Goal: Task Accomplishment & Management: Use online tool/utility

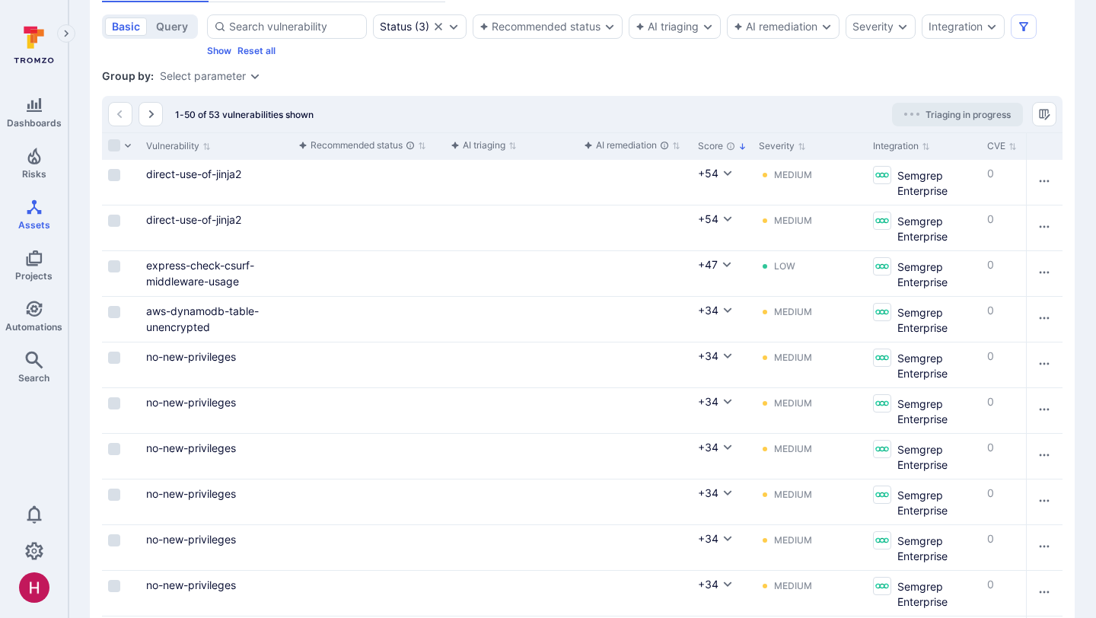
scroll to position [174, 0]
click at [873, 31] on div "Severity" at bounding box center [873, 26] width 41 height 12
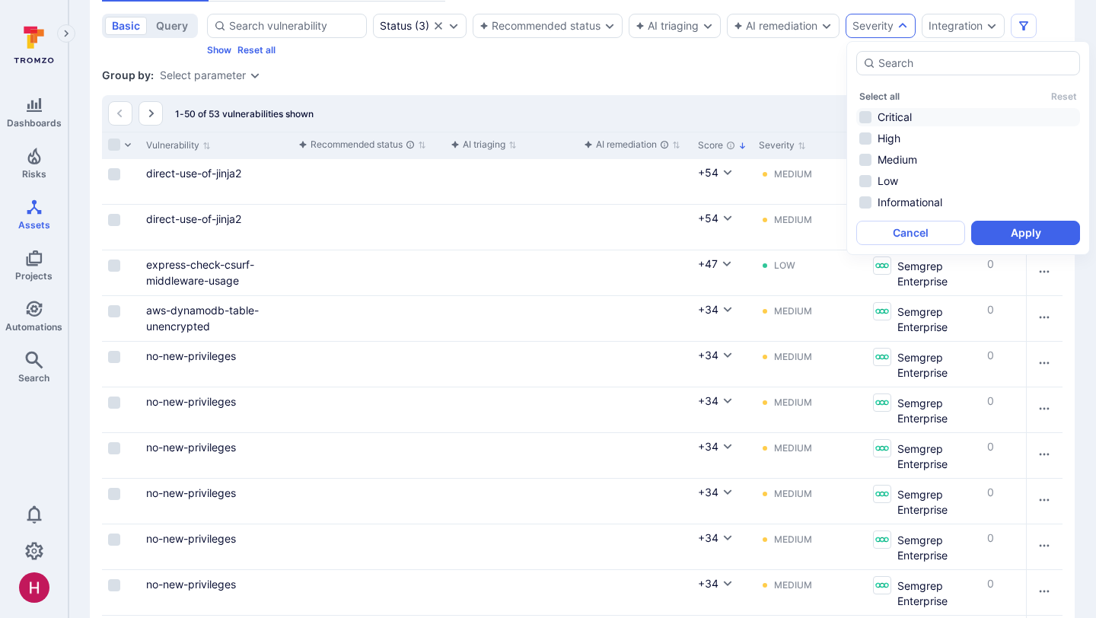
click at [888, 110] on li "Critical" at bounding box center [968, 117] width 224 height 18
click at [888, 140] on li "High" at bounding box center [968, 138] width 224 height 18
click at [1029, 233] on button "Apply" at bounding box center [1025, 233] width 109 height 24
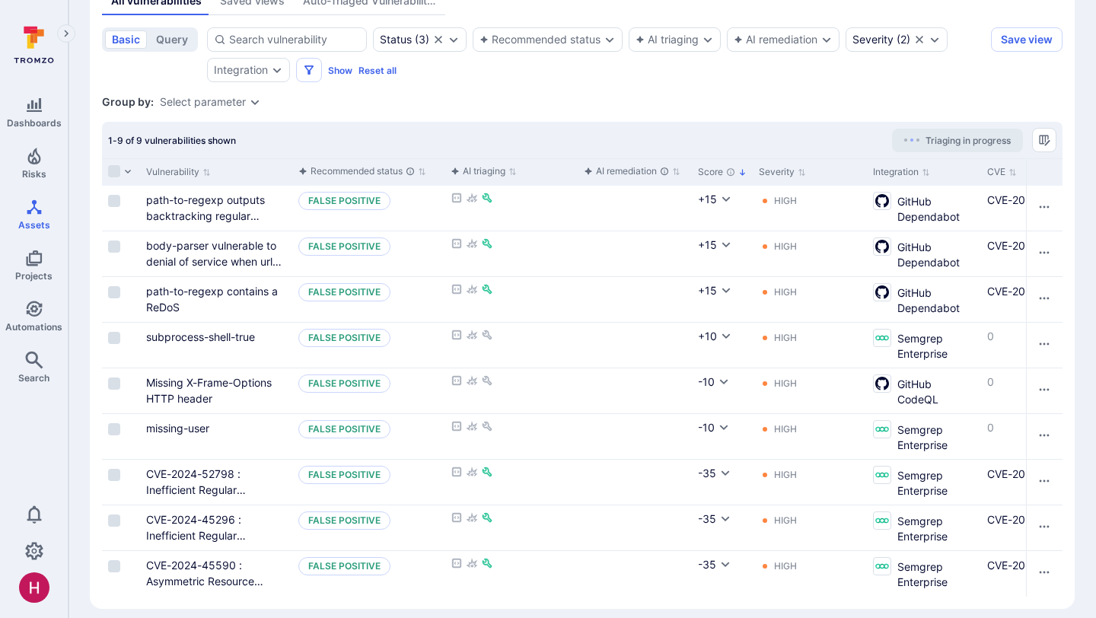
scroll to position [172, 0]
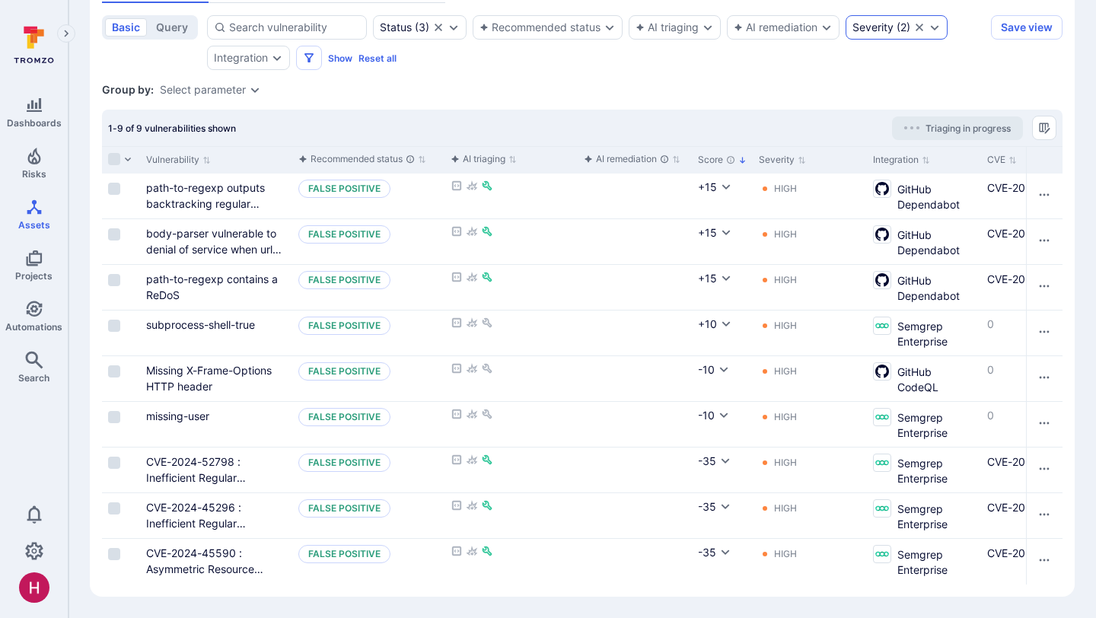
click at [886, 20] on div "Severity ( 2 )" at bounding box center [897, 27] width 102 height 24
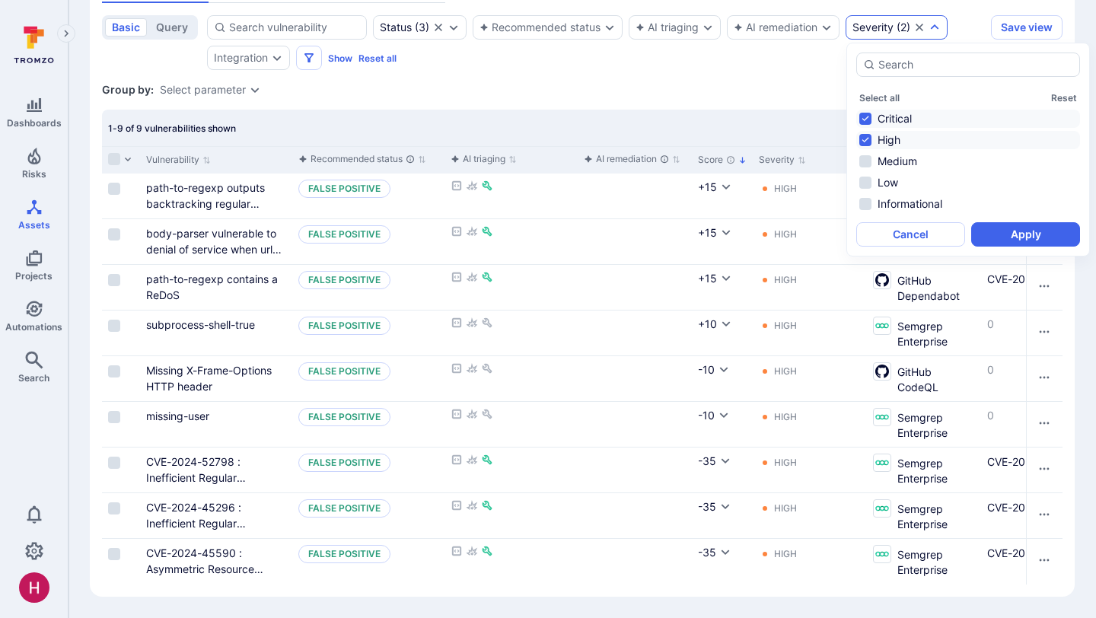
click at [803, 97] on div "Group by: Select parameter" at bounding box center [582, 89] width 961 height 15
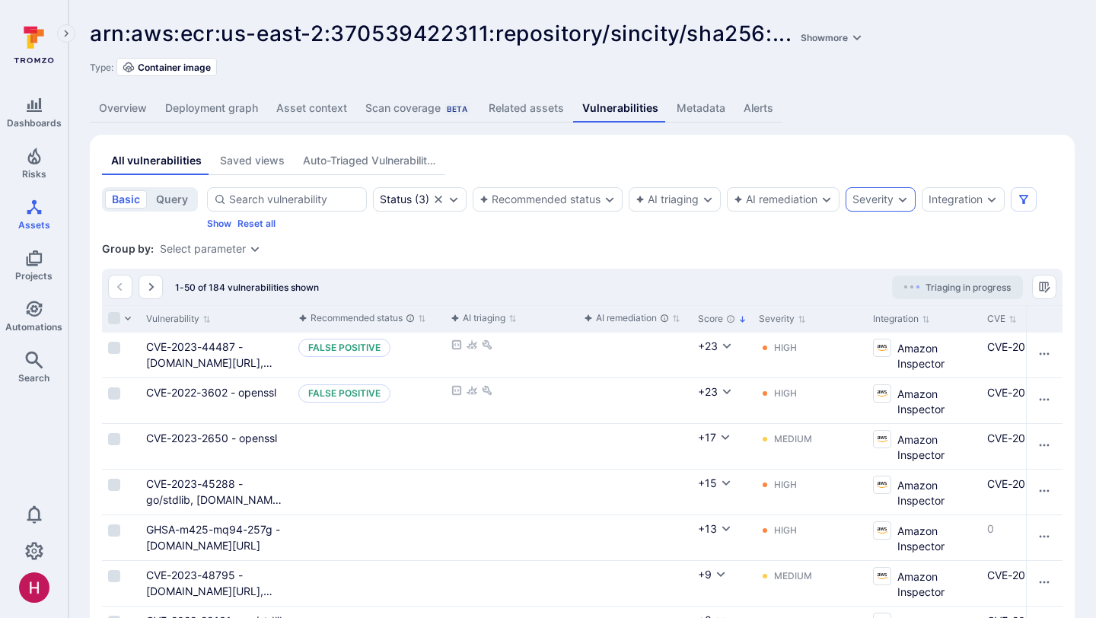
click at [891, 202] on div "Severity" at bounding box center [873, 199] width 41 height 12
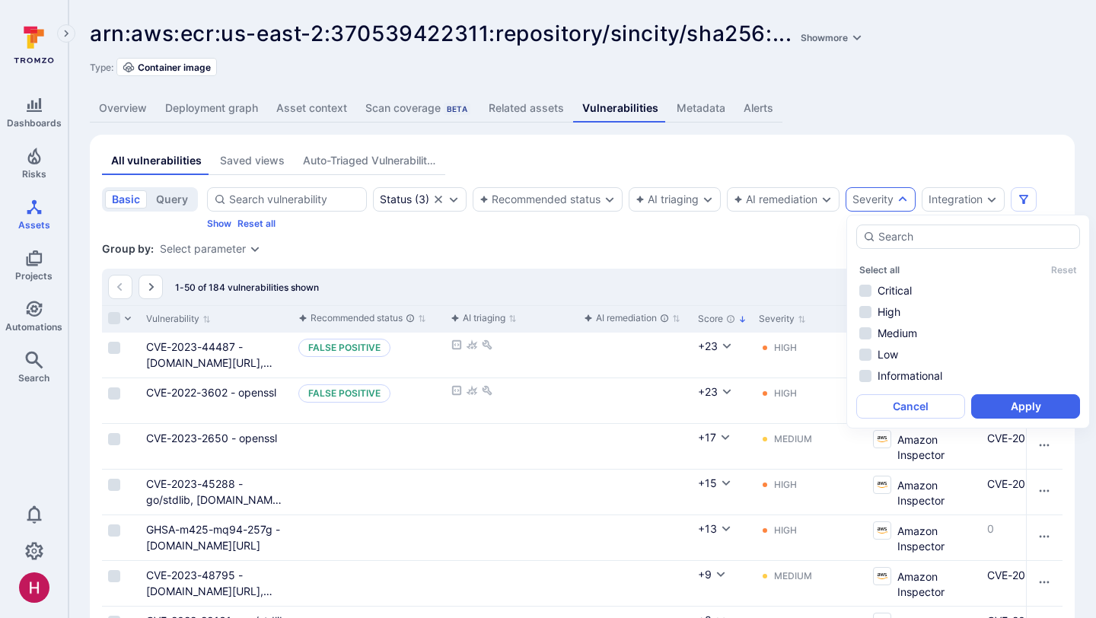
click at [901, 281] on div "Select all Reset Critical High Medium Low Informational" at bounding box center [968, 321] width 224 height 127
click at [901, 285] on li "Critical" at bounding box center [968, 291] width 224 height 18
click at [893, 308] on li "High" at bounding box center [968, 312] width 224 height 18
click at [1018, 408] on button "Apply" at bounding box center [1025, 406] width 109 height 24
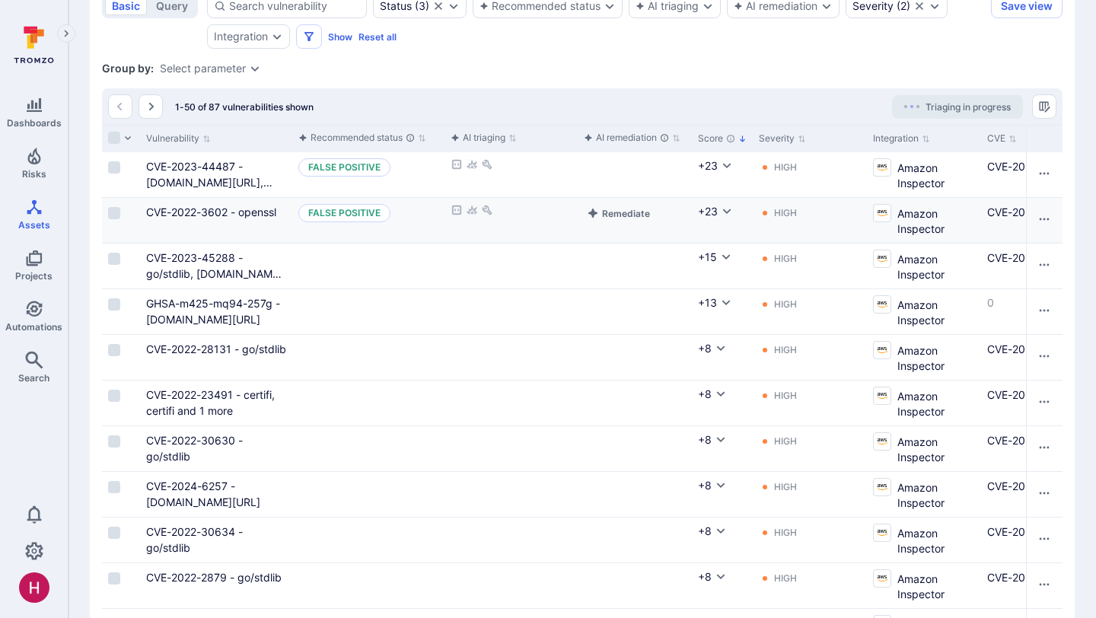
scroll to position [196, 0]
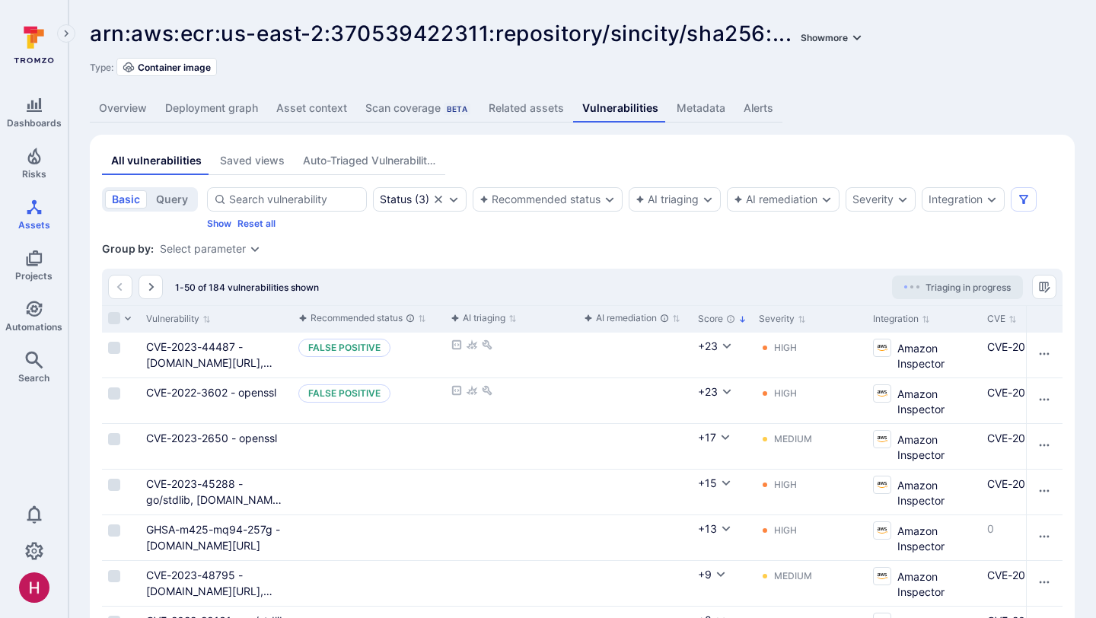
click at [834, 38] on button "Show more" at bounding box center [832, 37] width 69 height 11
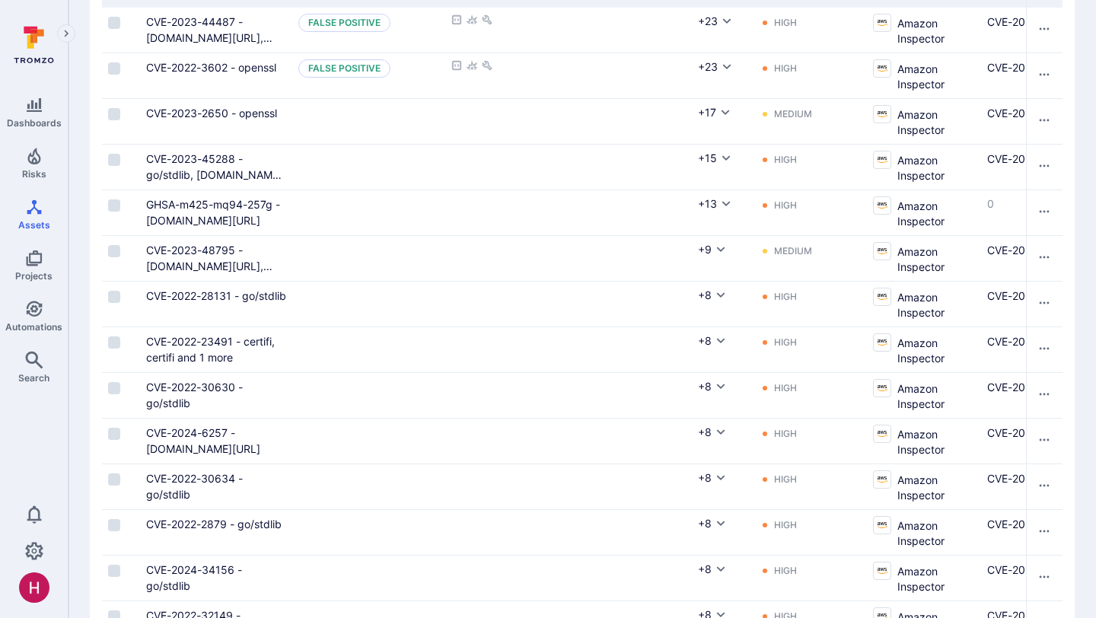
scroll to position [403, 0]
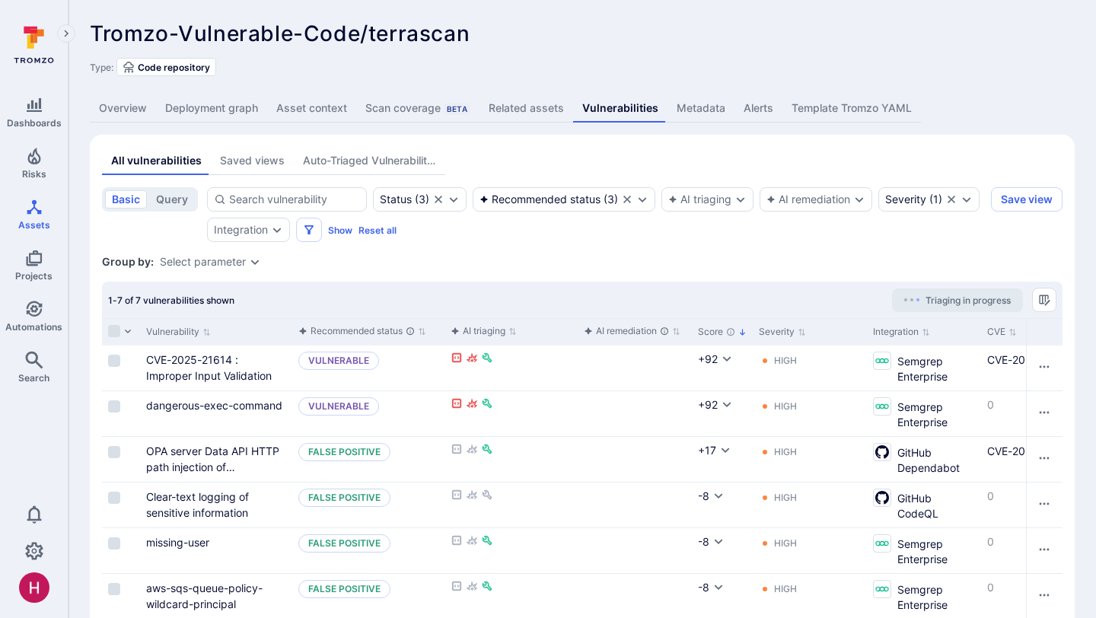
click at [240, 107] on link "Deployment graph" at bounding box center [211, 108] width 111 height 28
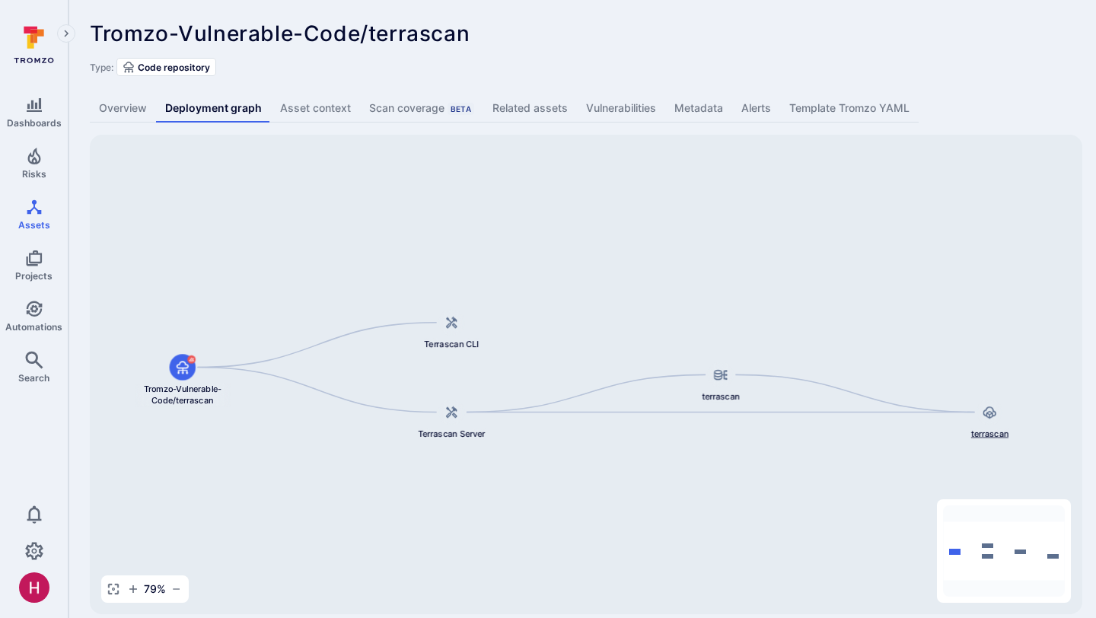
click at [997, 434] on span "terrascan" at bounding box center [989, 434] width 37 height 12
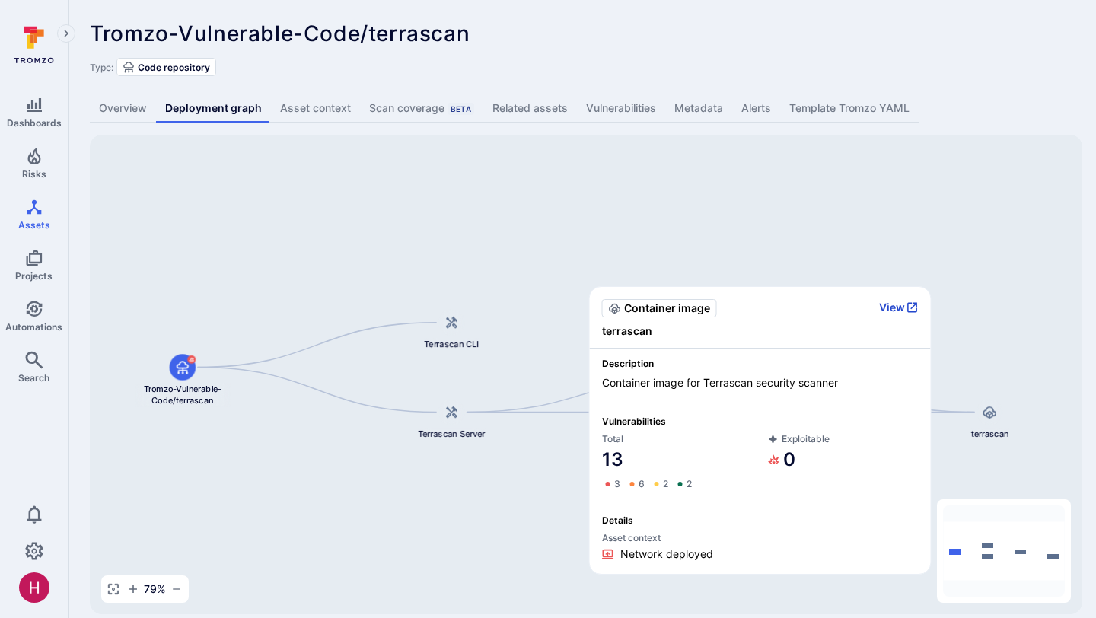
click at [898, 301] on button "View" at bounding box center [899, 308] width 40 height 14
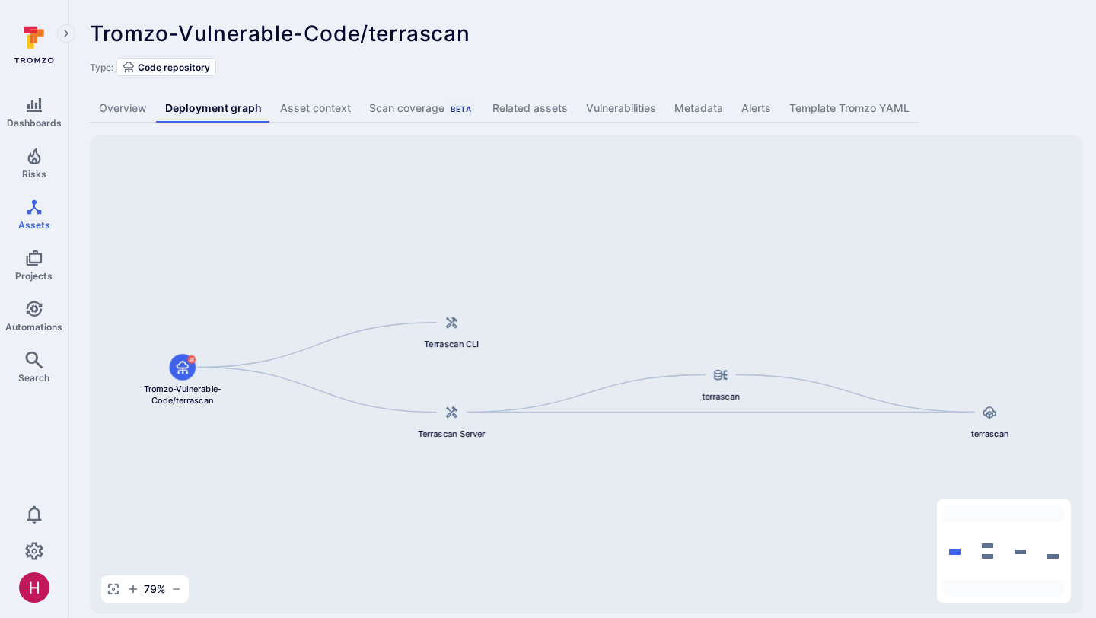
click at [605, 104] on link "Vulnerabilities" at bounding box center [621, 108] width 88 height 28
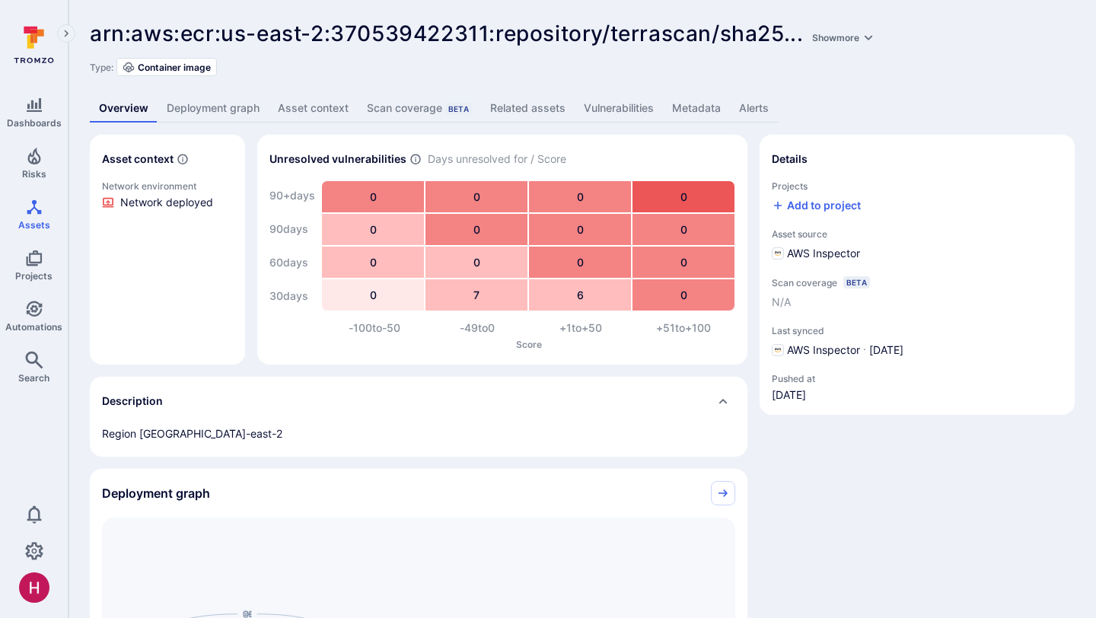
click at [232, 108] on link "Deployment graph" at bounding box center [213, 108] width 111 height 28
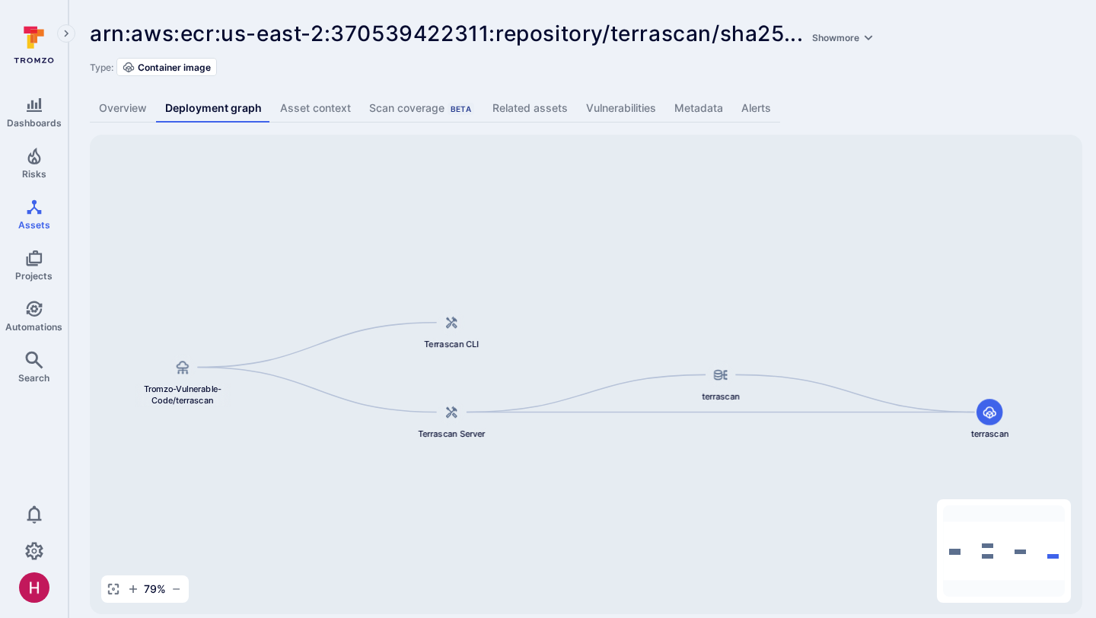
click at [609, 110] on link "Vulnerabilities" at bounding box center [621, 108] width 88 height 28
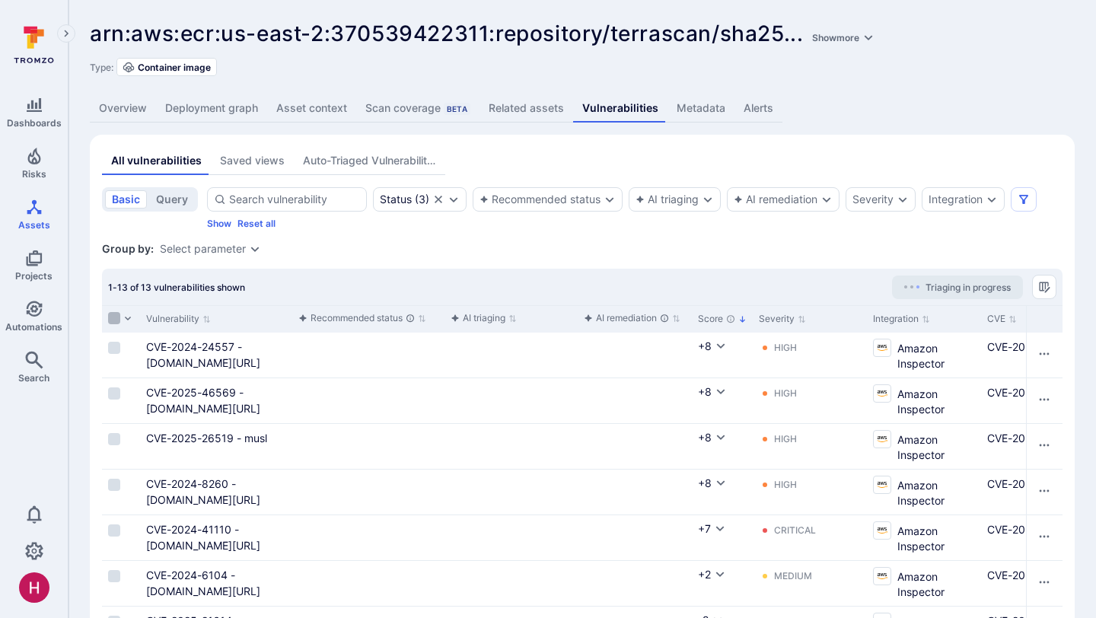
click at [116, 317] on input "Select all rows" at bounding box center [114, 318] width 12 height 12
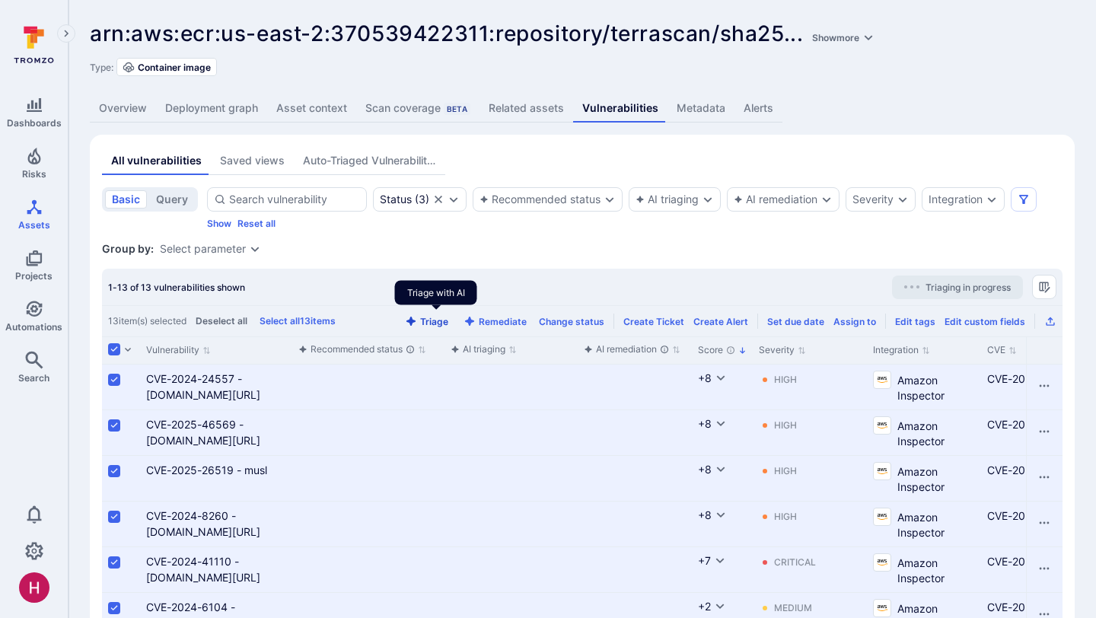
click at [446, 319] on button "Triage" at bounding box center [426, 321] width 49 height 11
click at [780, 158] on div "All vulnerabilities Saved views Auto-Triaged Vulnerabilities" at bounding box center [582, 161] width 961 height 28
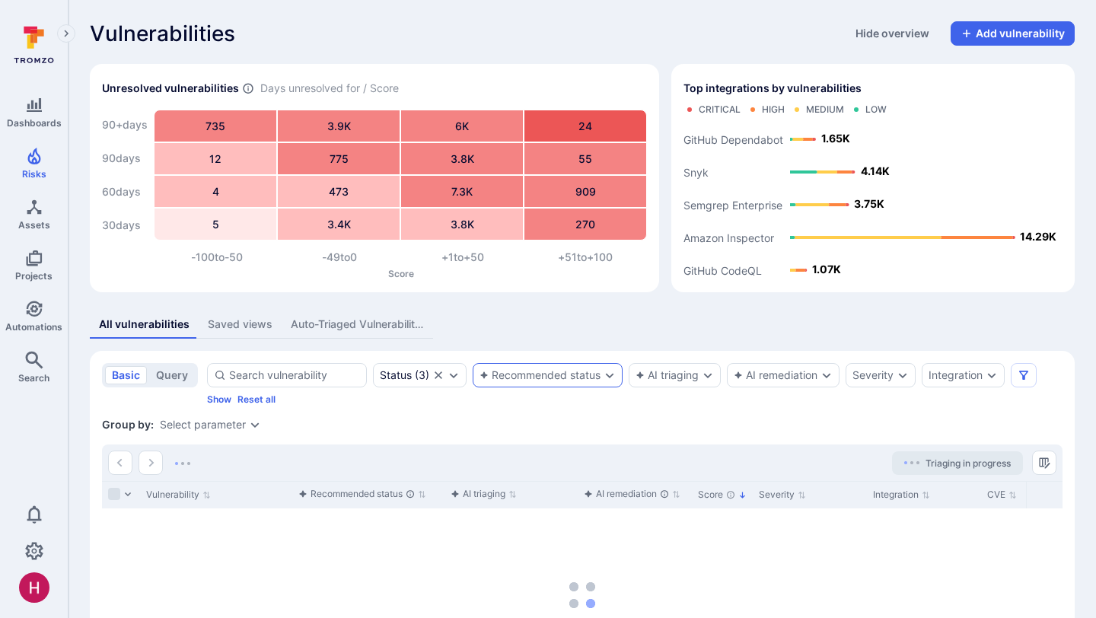
click at [566, 378] on div "Recommended status" at bounding box center [540, 375] width 121 height 12
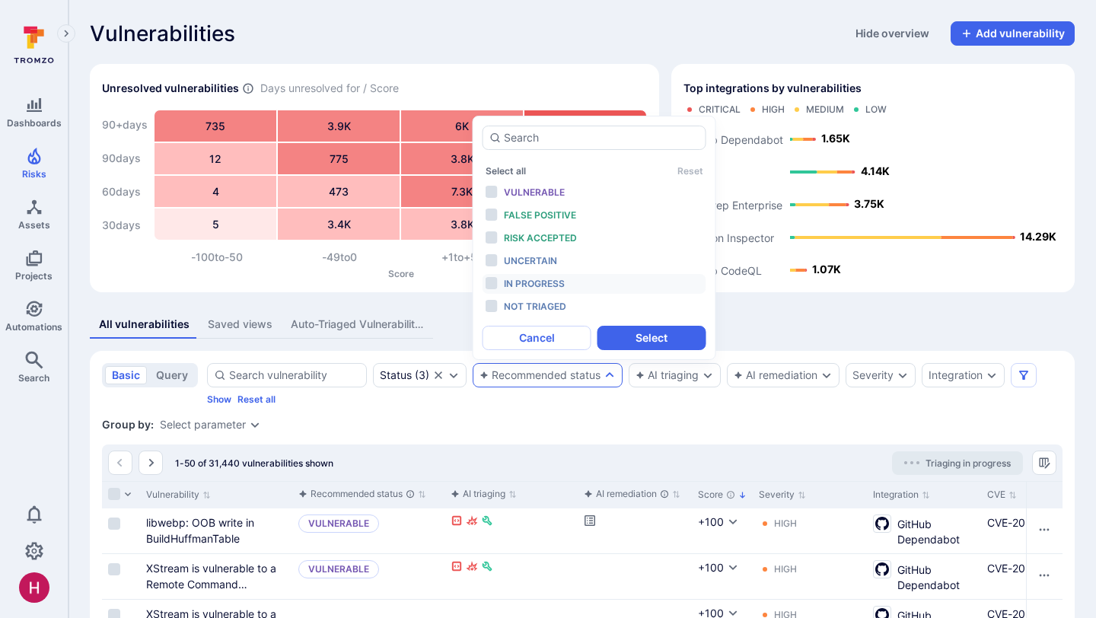
click at [547, 287] on span "In progress" at bounding box center [534, 283] width 61 height 11
click at [647, 341] on button "Select" at bounding box center [652, 338] width 109 height 24
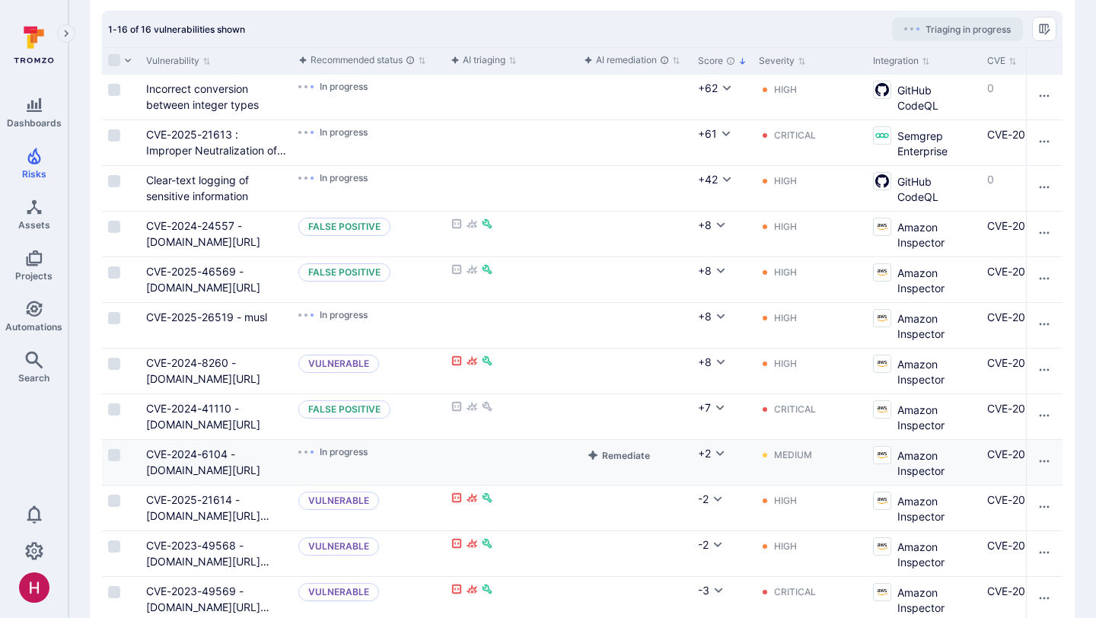
scroll to position [445, 0]
